Goal: Task Accomplishment & Management: Use online tool/utility

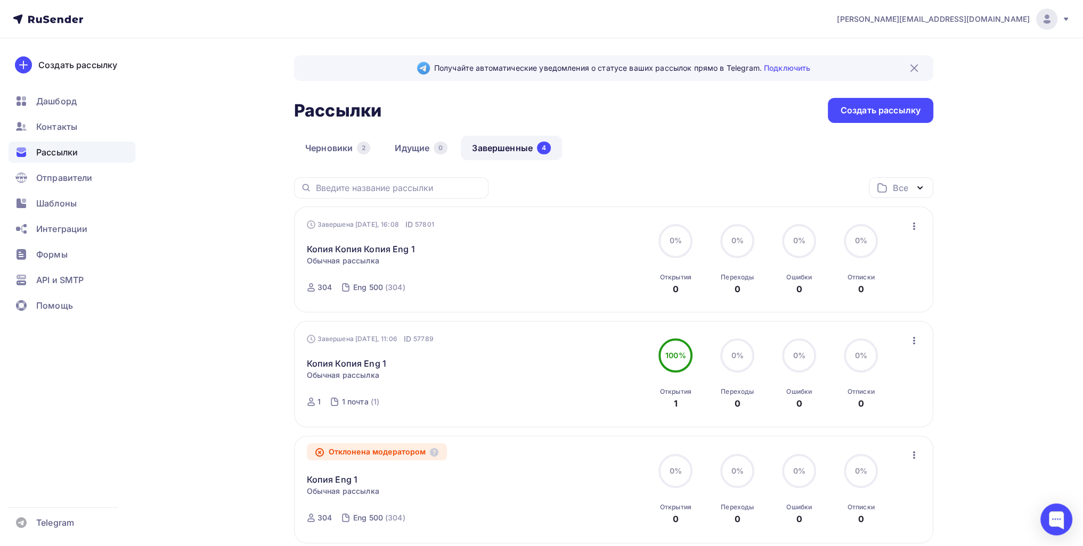
click at [533, 227] on icon "button" at bounding box center [914, 226] width 13 height 13
click at [533, 288] on link "Копировать в новую" at bounding box center [865, 295] width 122 height 21
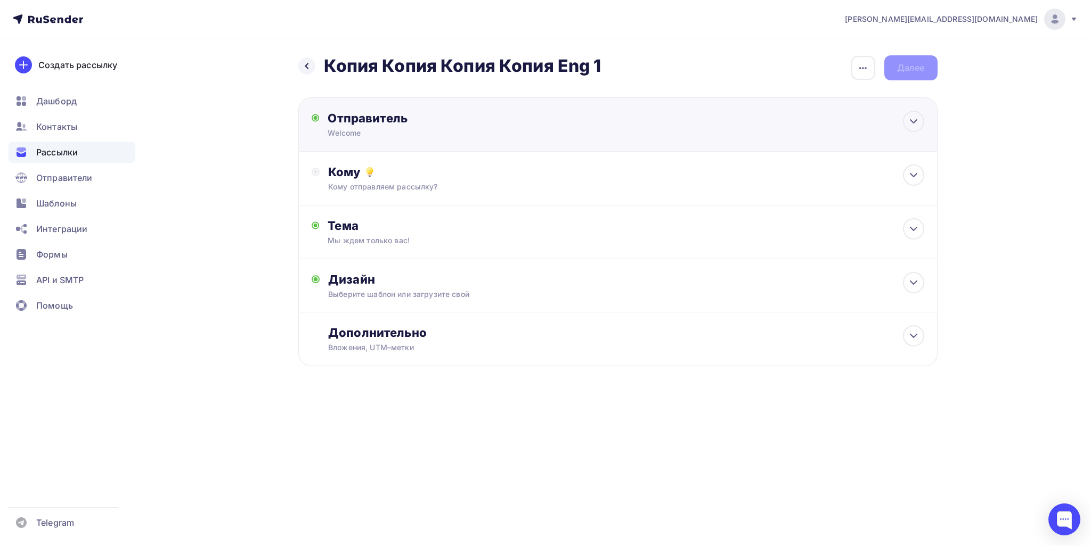
click at [427, 142] on div "Отправитель Welcome Email * Выберите отправителя [EMAIL_ADDRESS][DOMAIN_NAME] Д…" at bounding box center [617, 124] width 639 height 54
type input "Welcome"
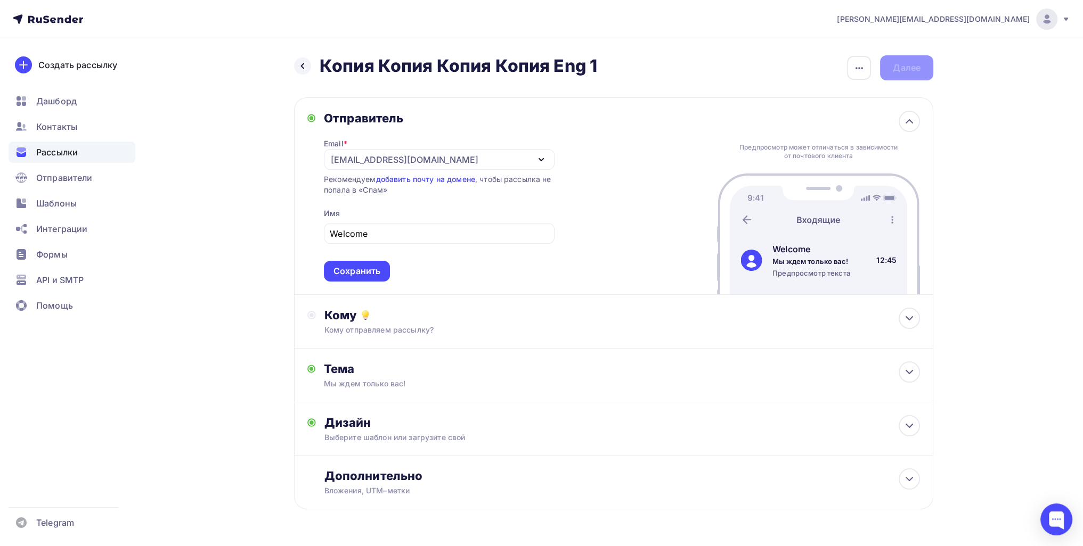
click at [391, 128] on div "Email * [EMAIL_ADDRESS][DOMAIN_NAME] [EMAIL_ADDRESS][DOMAIN_NAME] Добавить отпр…" at bounding box center [439, 204] width 231 height 156
click at [533, 126] on div "Предпросмотр может отличаться в зависимости от почтового клиента Welcome Мы жде…" at bounding box center [818, 196] width 203 height 197
click at [533, 124] on div at bounding box center [909, 121] width 21 height 21
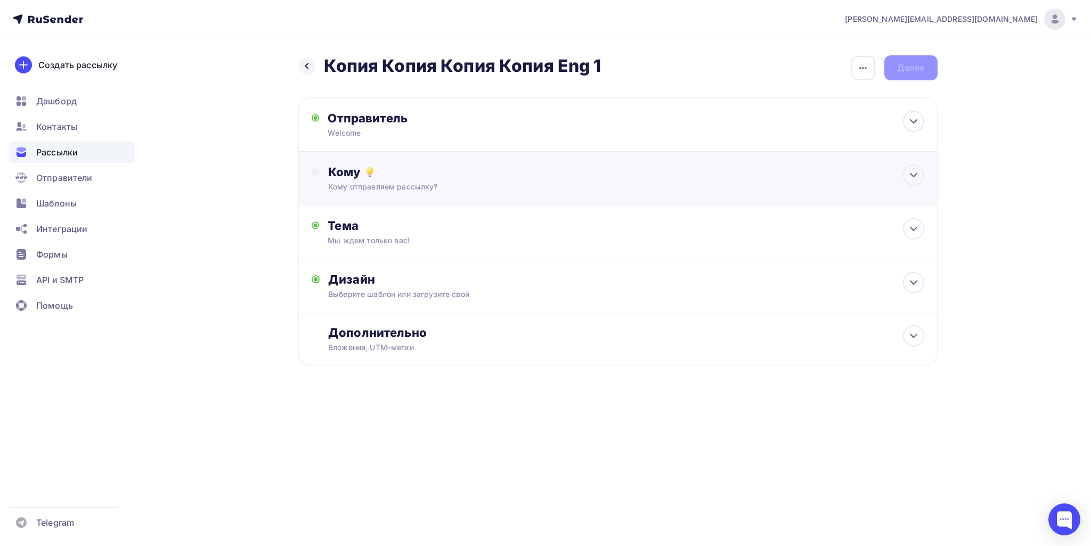
click at [462, 169] on div "Кому" at bounding box center [625, 172] width 595 height 15
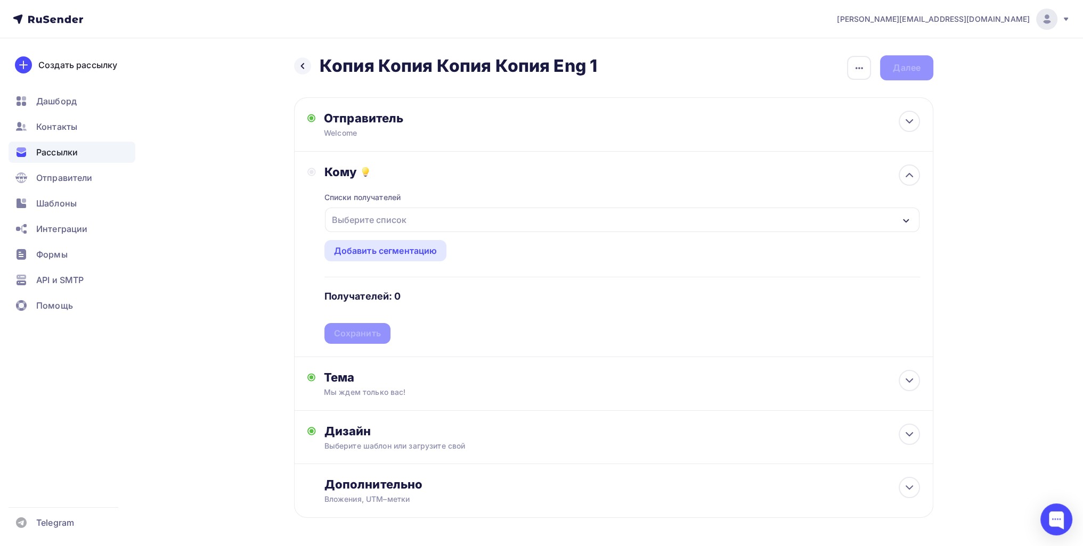
click at [395, 218] on div "Выберите список" at bounding box center [369, 219] width 83 height 19
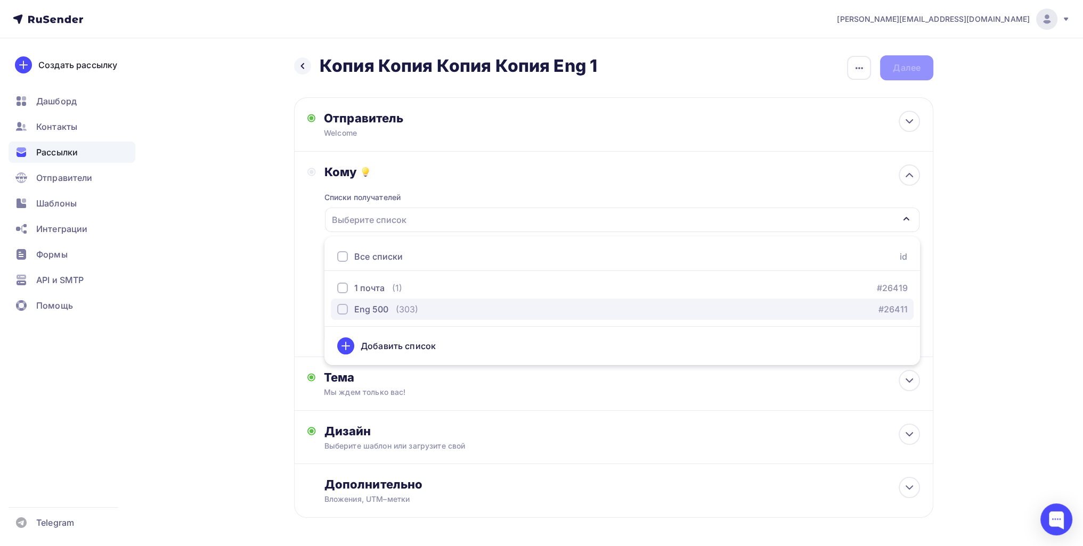
click at [387, 305] on div "Eng 500" at bounding box center [371, 309] width 34 height 13
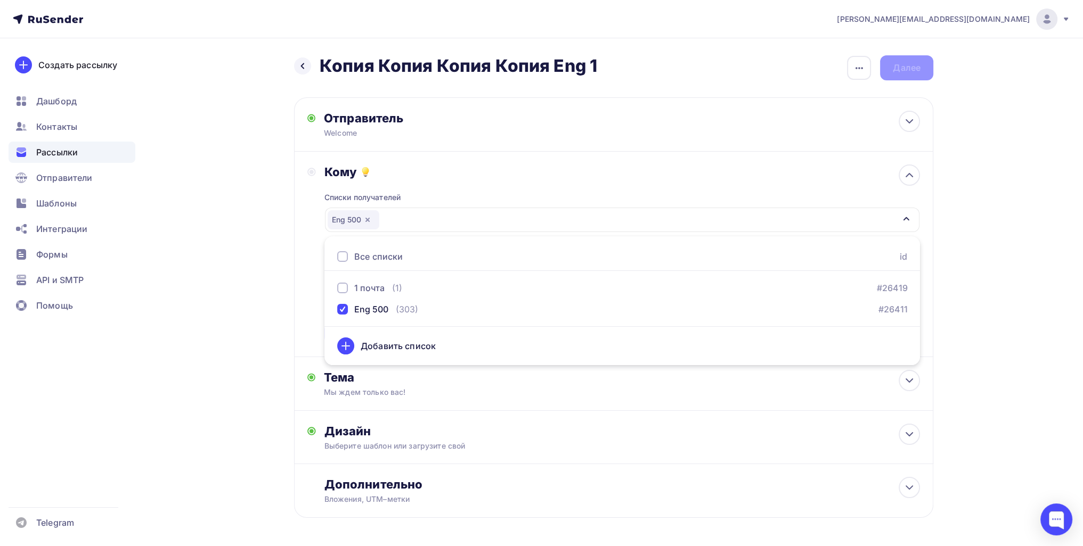
click at [235, 357] on div "Назад Копия Копия Копия Копия Eng 1 Копия Копия Копия Копия Eng 1 Закончить поз…" at bounding box center [541, 312] width 873 height 549
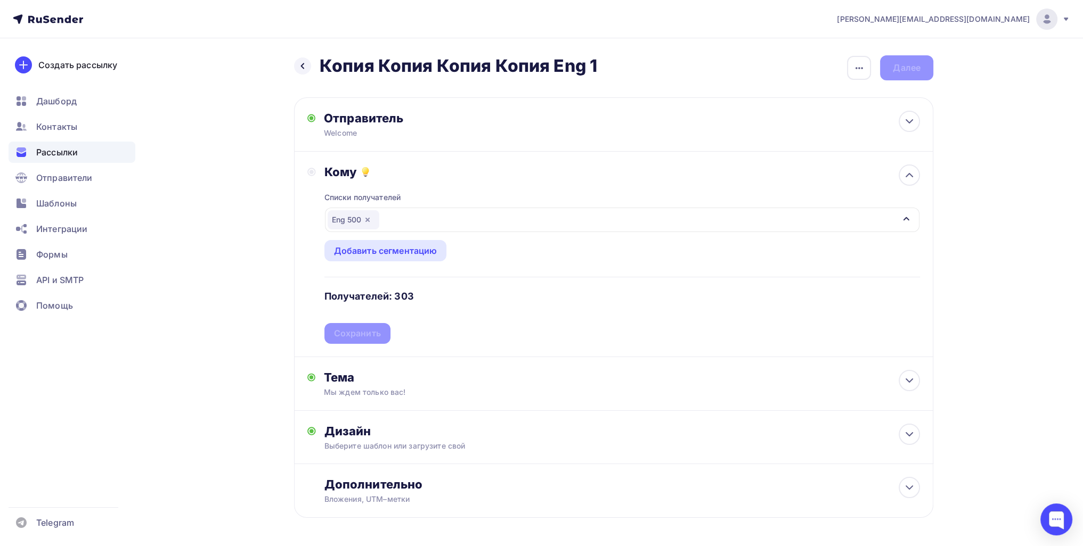
click at [386, 337] on div "Списки получателей Eng 500 Все списки id 1 почта (1) #26419 Eng 500 (303) #2641…" at bounding box center [621, 262] width 595 height 165
click at [365, 219] on icon "button" at bounding box center [367, 220] width 9 height 9
click at [353, 228] on div "Выберите список" at bounding box center [369, 219] width 83 height 19
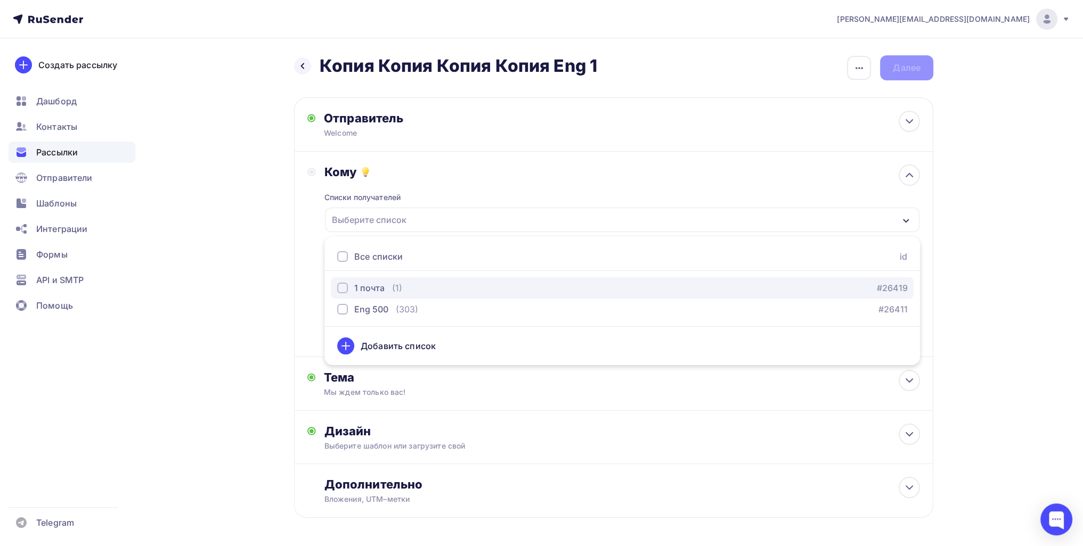
click at [354, 284] on div "1 почта" at bounding box center [369, 288] width 30 height 13
click at [234, 308] on div "Назад Копия Копия Копия Копия Eng 1 Копия Копия Копия Копия Eng 1 Закончить поз…" at bounding box center [541, 312] width 873 height 549
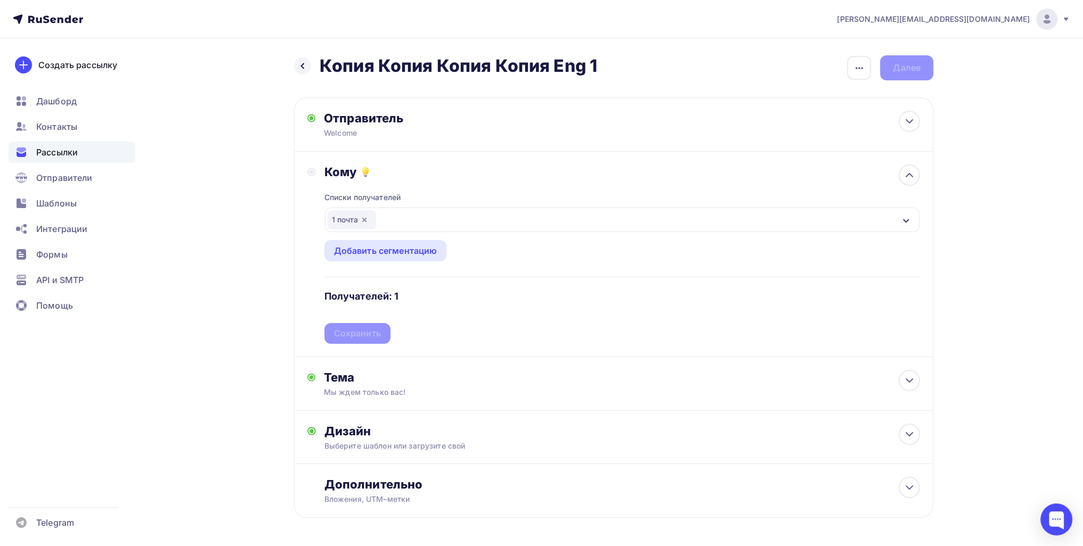
click at [369, 327] on div "Списки получателей 1 почта Все списки id 1 почта (1) #26419 Eng 500 (303) #2641…" at bounding box center [621, 262] width 595 height 165
click at [369, 330] on div "Сохранить" at bounding box center [357, 334] width 47 height 12
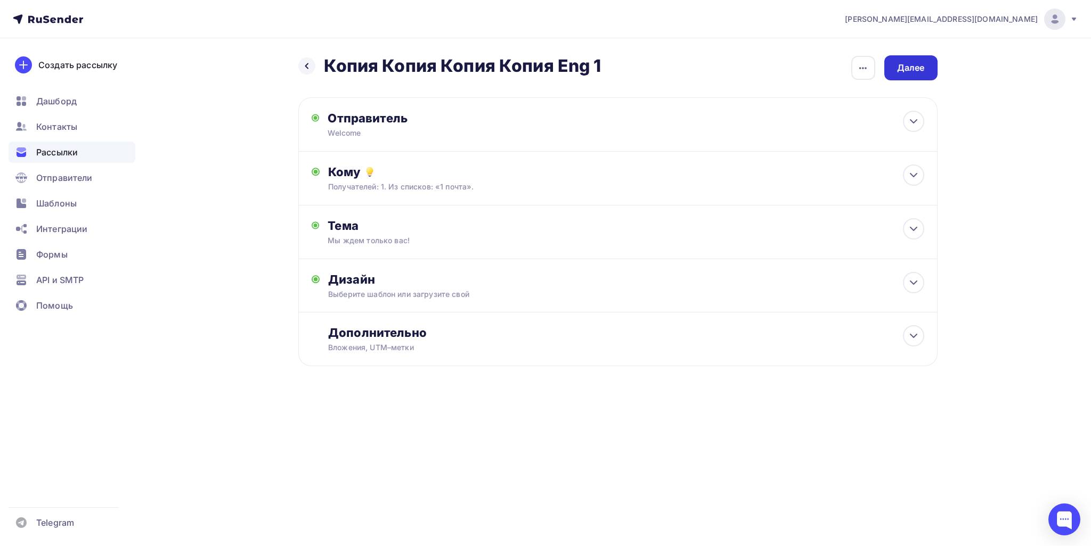
click at [533, 59] on div "Далее" at bounding box center [910, 67] width 53 height 25
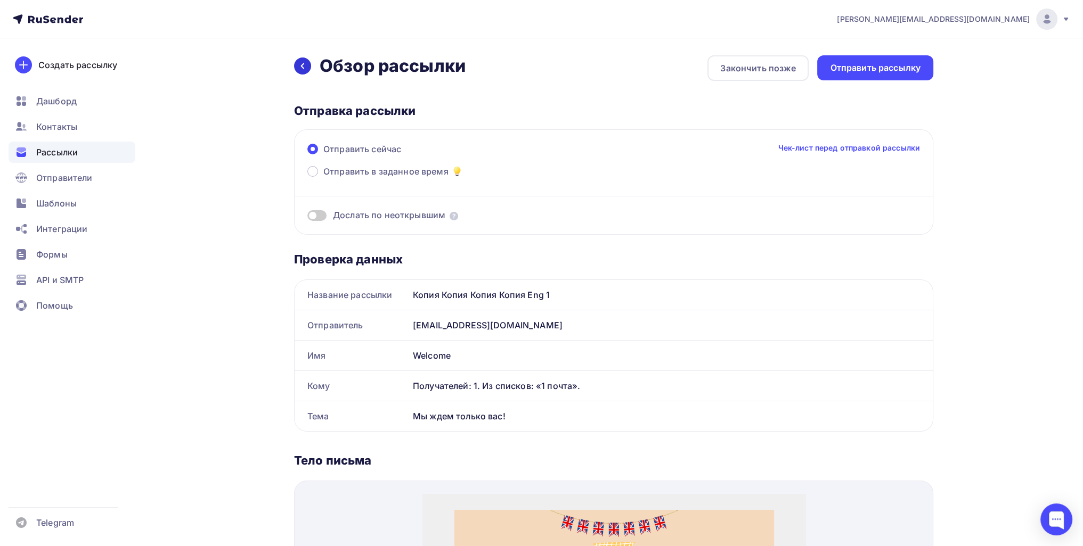
click at [307, 63] on div at bounding box center [302, 66] width 17 height 17
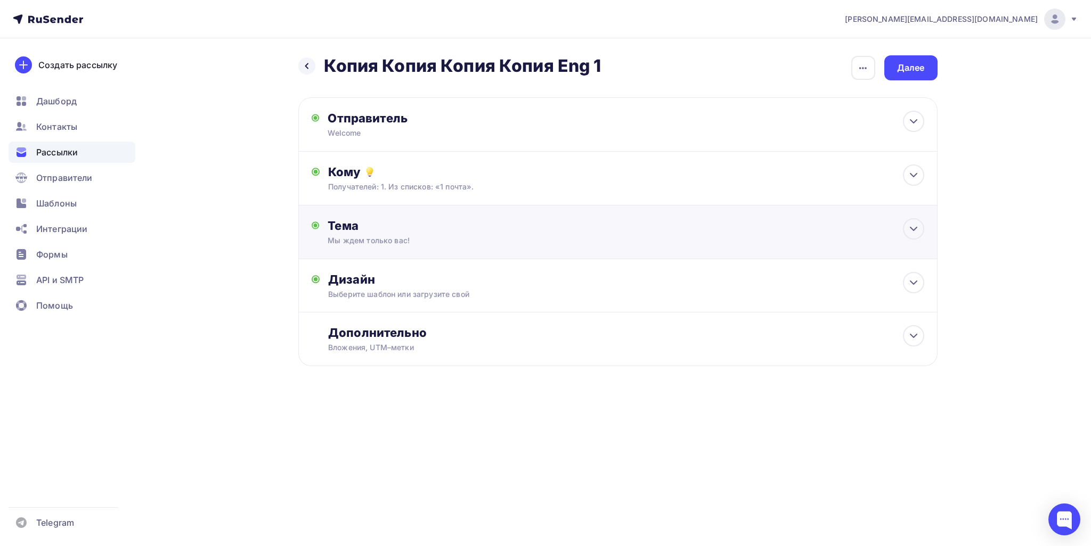
click at [446, 230] on div "Тема" at bounding box center [433, 225] width 210 height 15
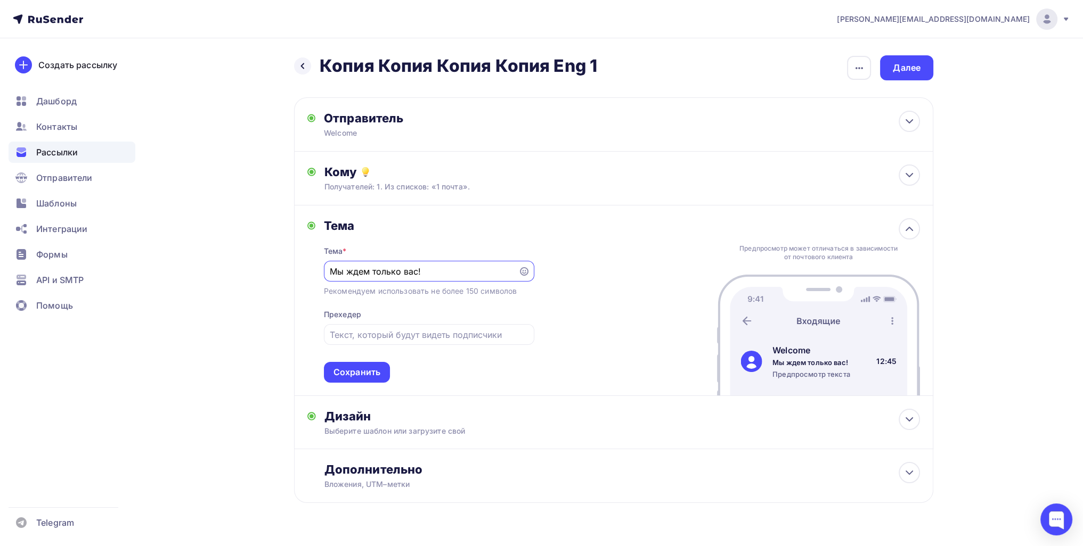
drag, startPoint x: 452, startPoint y: 266, endPoint x: 271, endPoint y: 268, distance: 181.1
click at [271, 268] on div "Назад Копия Копия Копия Копия Eng 1 Копия Копия Копия Копия Eng 1 Закончить поз…" at bounding box center [541, 305] width 873 height 534
click at [350, 366] on div "Сохранить" at bounding box center [356, 372] width 47 height 12
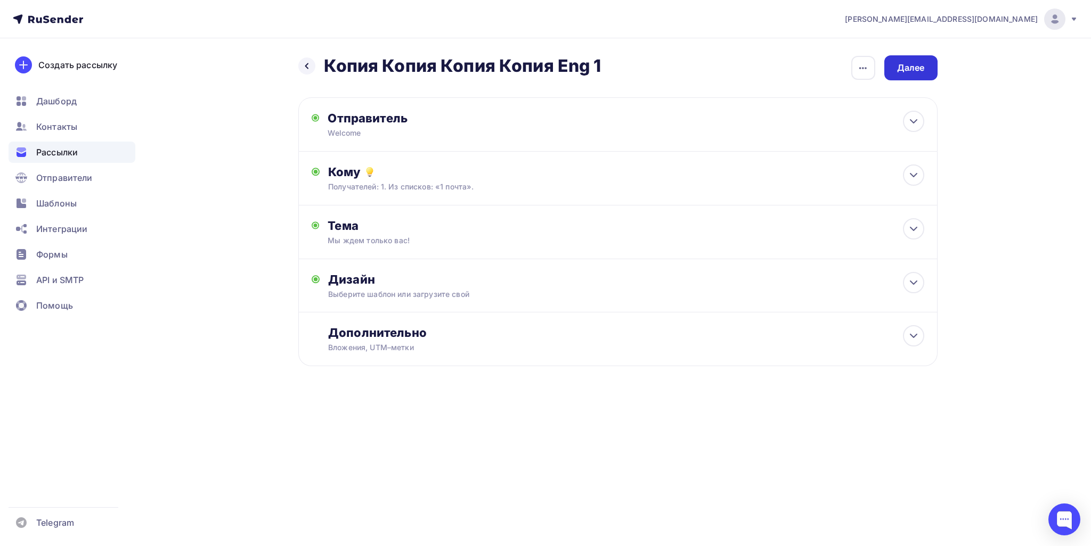
click at [533, 71] on div "Далее" at bounding box center [911, 68] width 28 height 12
